Goal: Task Accomplishment & Management: Manage account settings

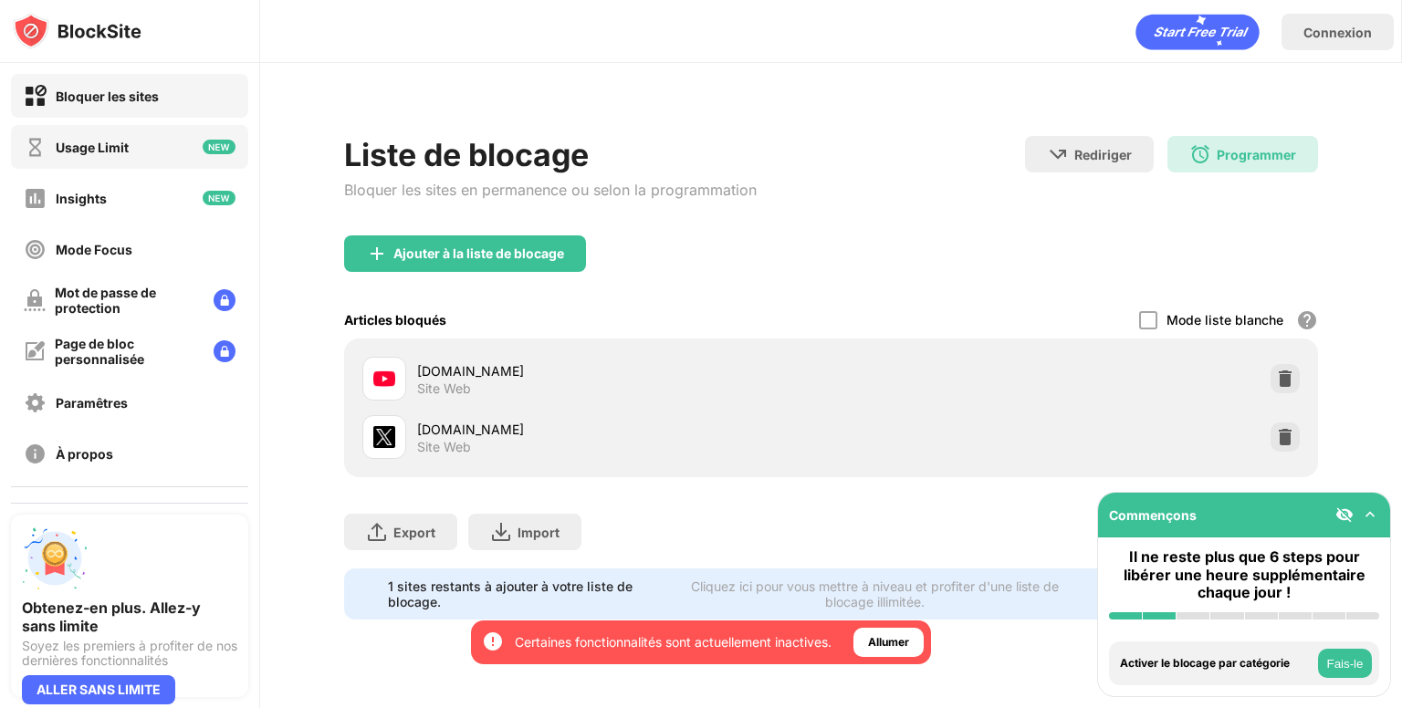
click at [138, 143] on div "Usage Limit" at bounding box center [129, 147] width 237 height 44
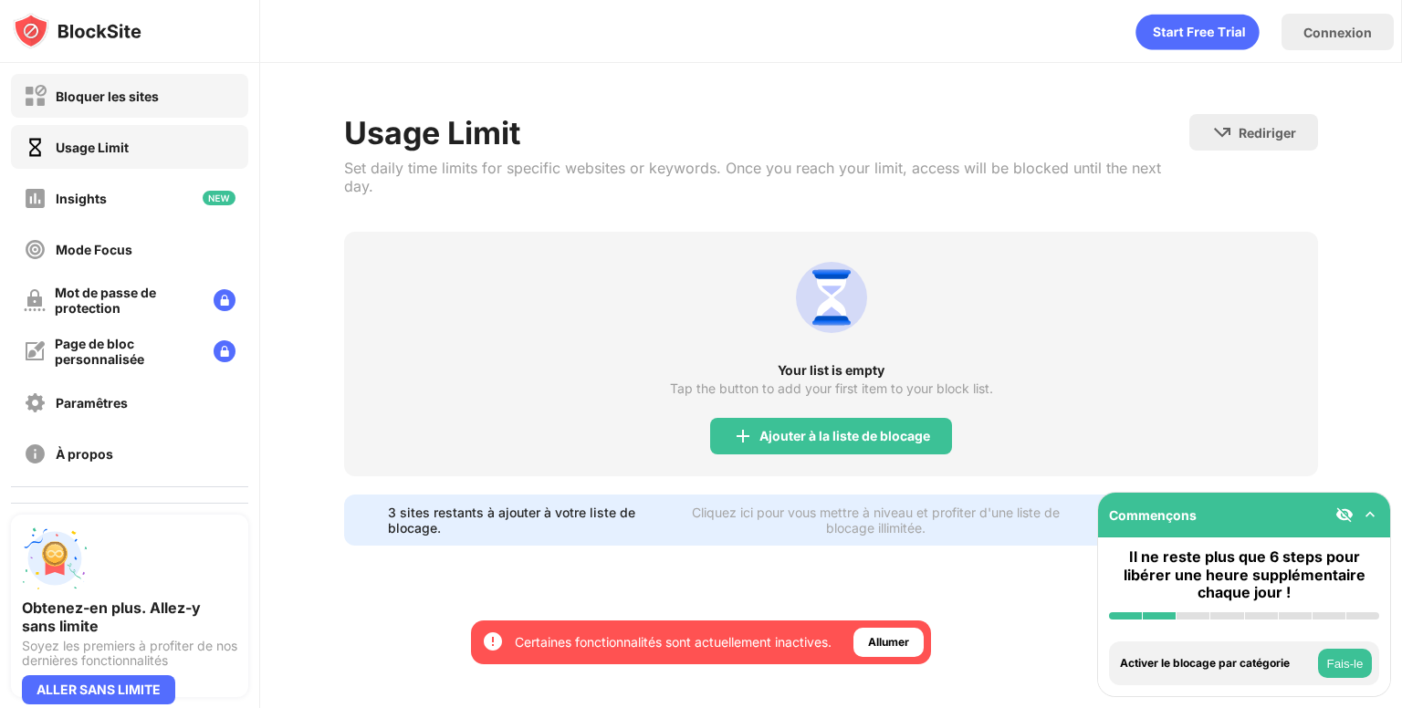
click at [161, 107] on div "Bloquer les sites" at bounding box center [129, 96] width 237 height 44
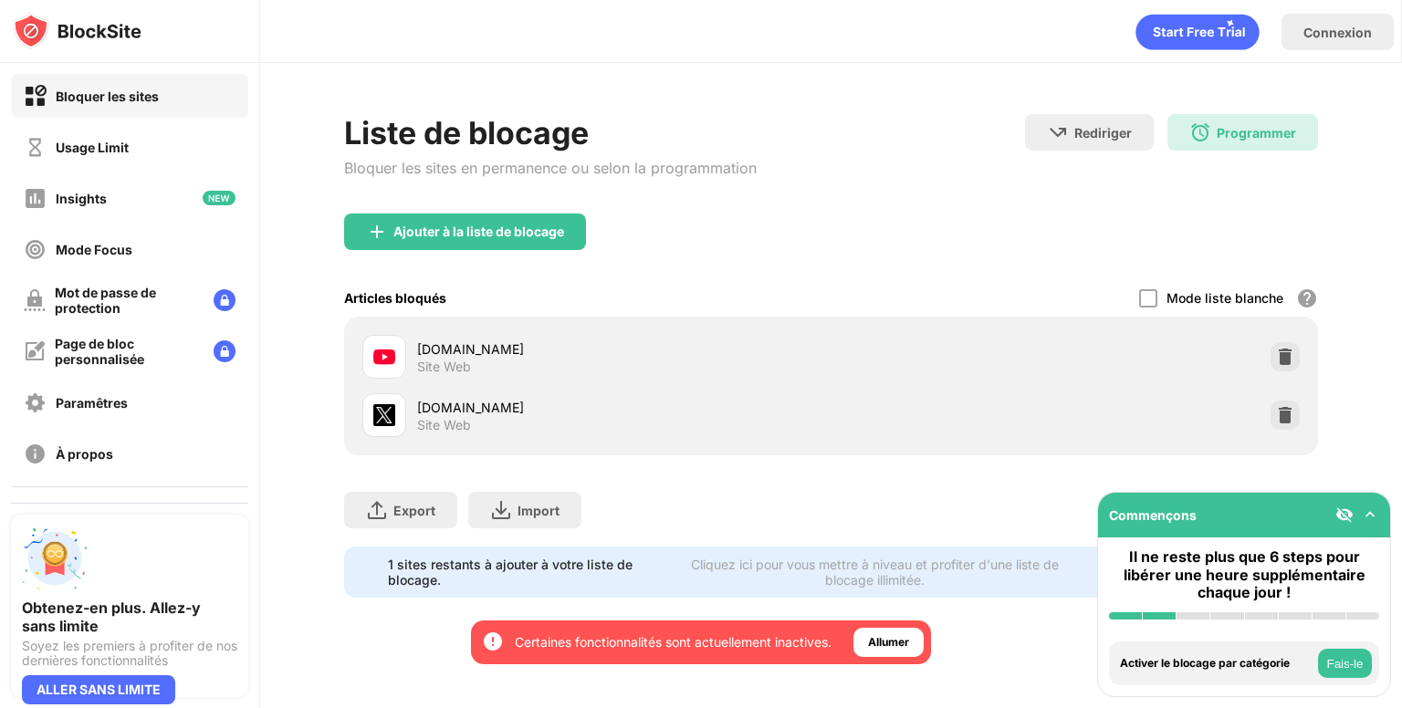
click at [1084, 357] on div "[DOMAIN_NAME] Site Web" at bounding box center [831, 357] width 952 height 58
click at [1291, 360] on img at bounding box center [1285, 357] width 18 height 18
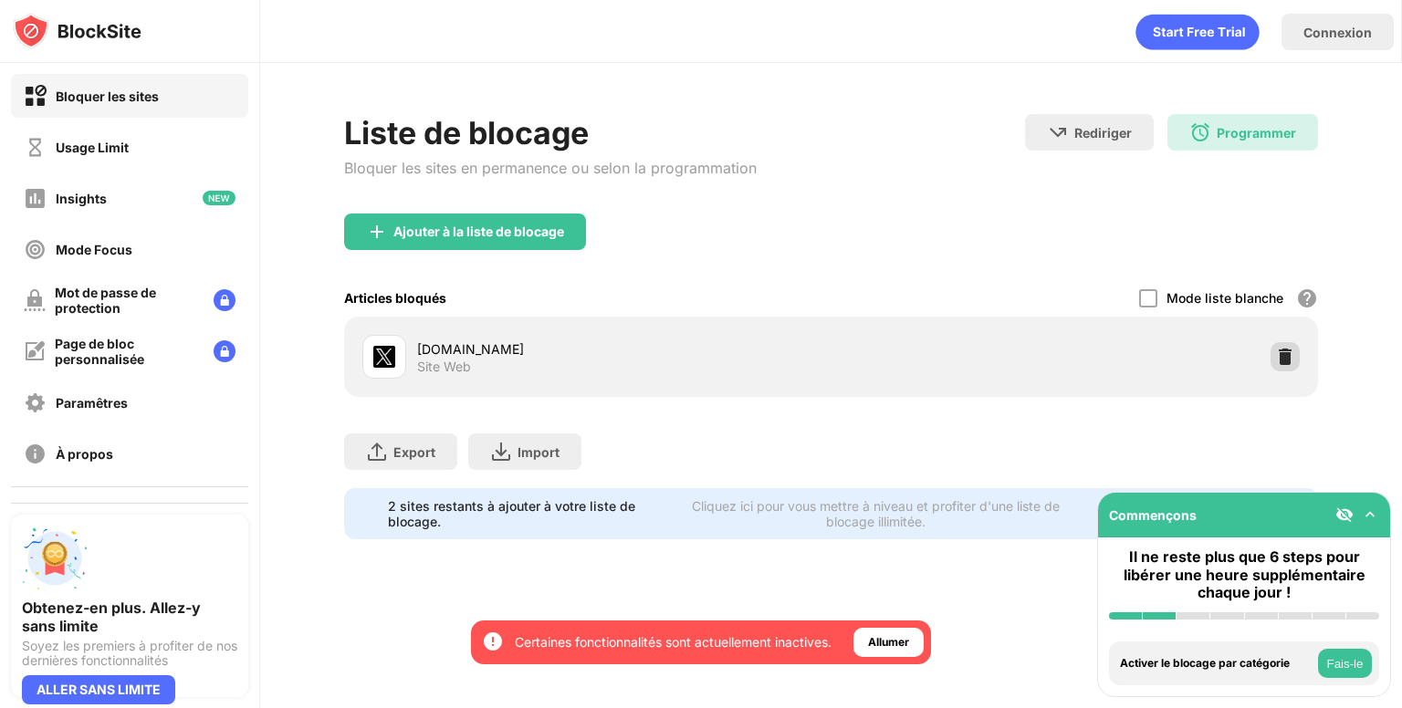
click at [1271, 351] on div at bounding box center [1285, 356] width 29 height 29
